Goal: Find specific page/section: Find specific page/section

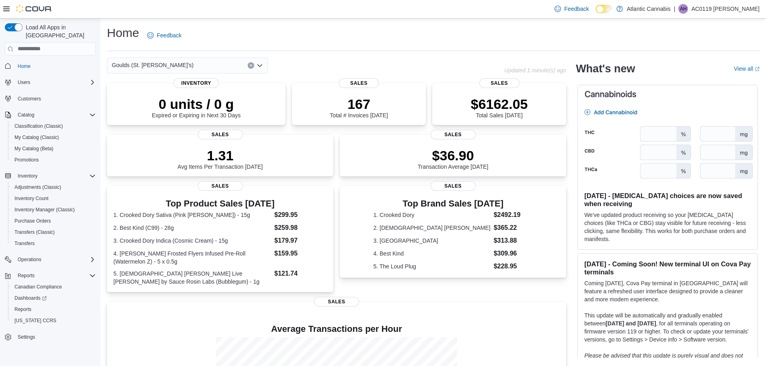
click at [263, 65] on div "Goulds (St. [PERSON_NAME]'s)" at bounding box center [187, 65] width 161 height 16
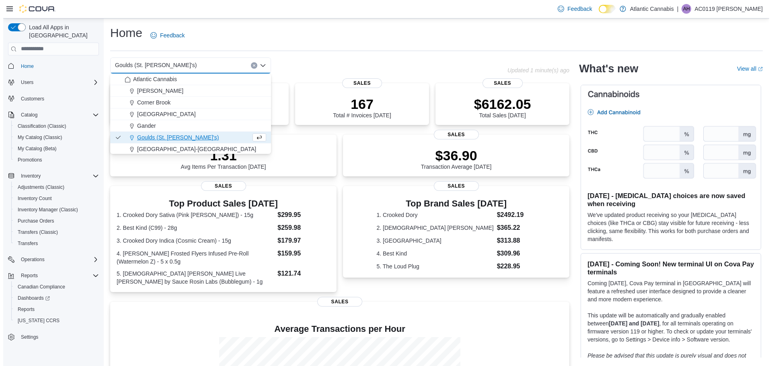
scroll to position [48, 0]
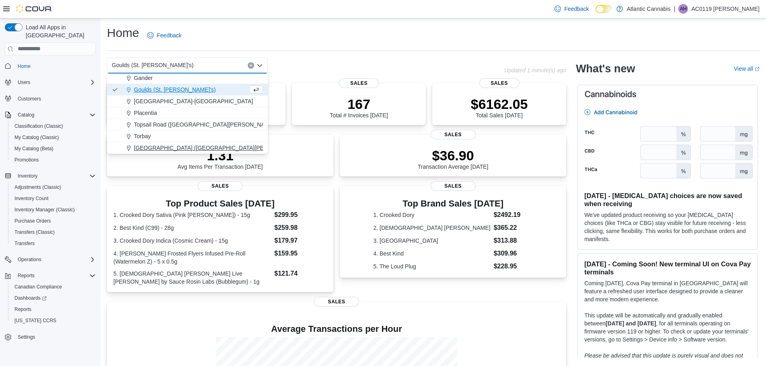
click at [154, 150] on span "[GEOGRAPHIC_DATA] ([GEOGRAPHIC_DATA][PERSON_NAME])" at bounding box center [218, 148] width 169 height 8
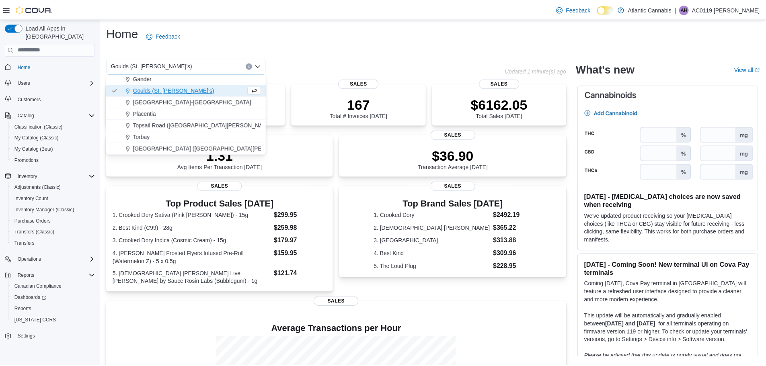
scroll to position [0, 0]
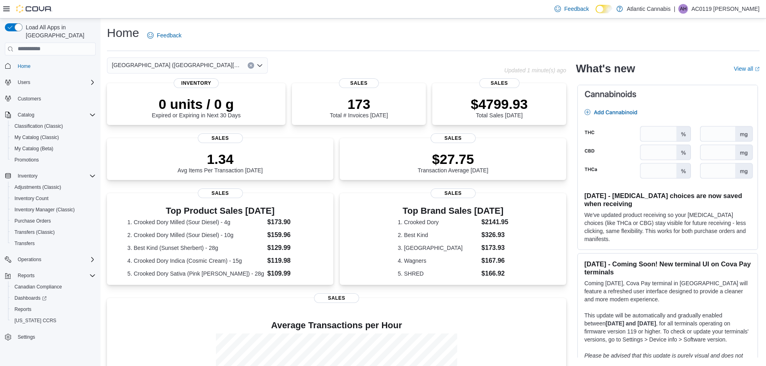
click at [259, 65] on icon "Open list of options" at bounding box center [259, 65] width 6 height 6
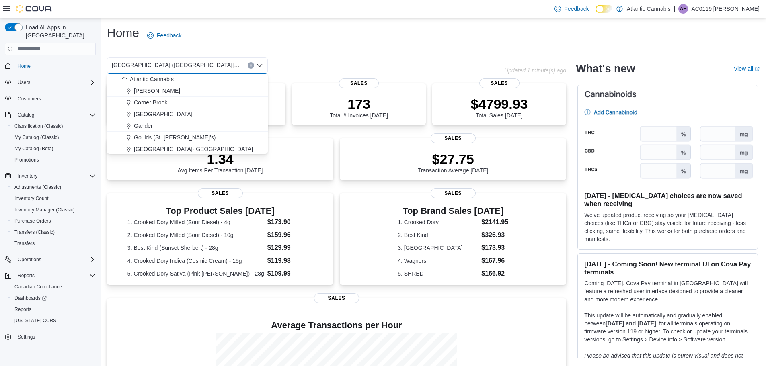
click at [168, 135] on span "Goulds (St. [PERSON_NAME]'s)" at bounding box center [175, 137] width 82 height 8
